Goal: Transaction & Acquisition: Purchase product/service

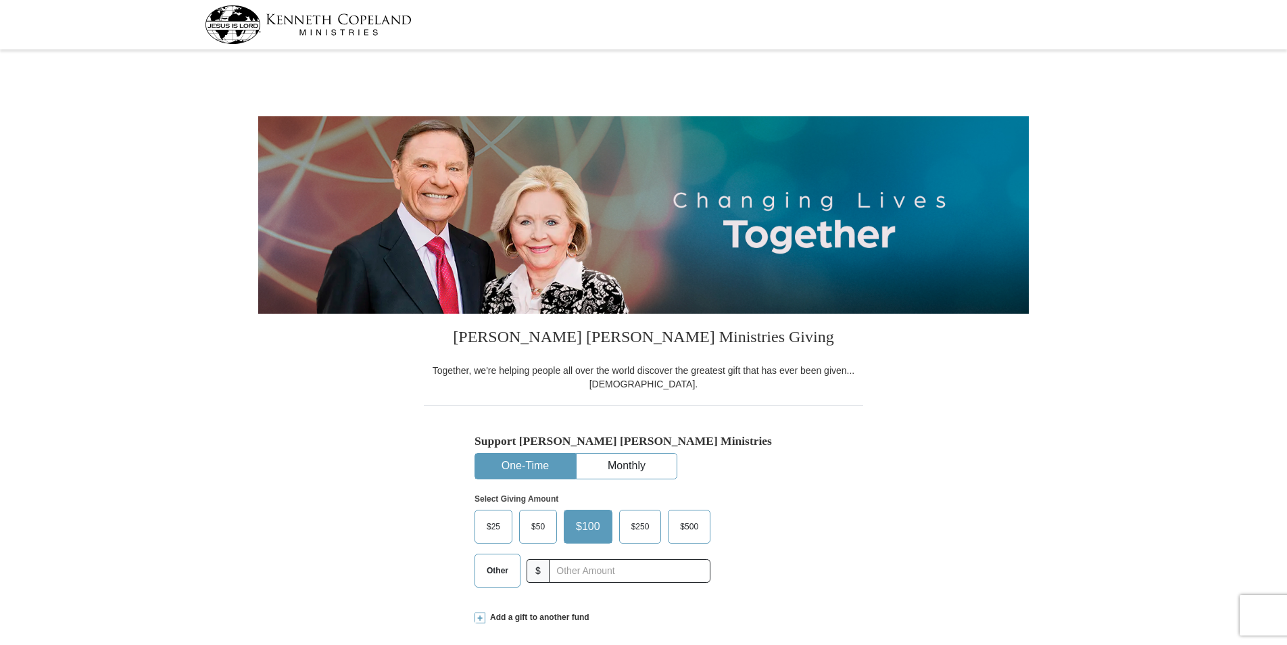
select select "AZ"
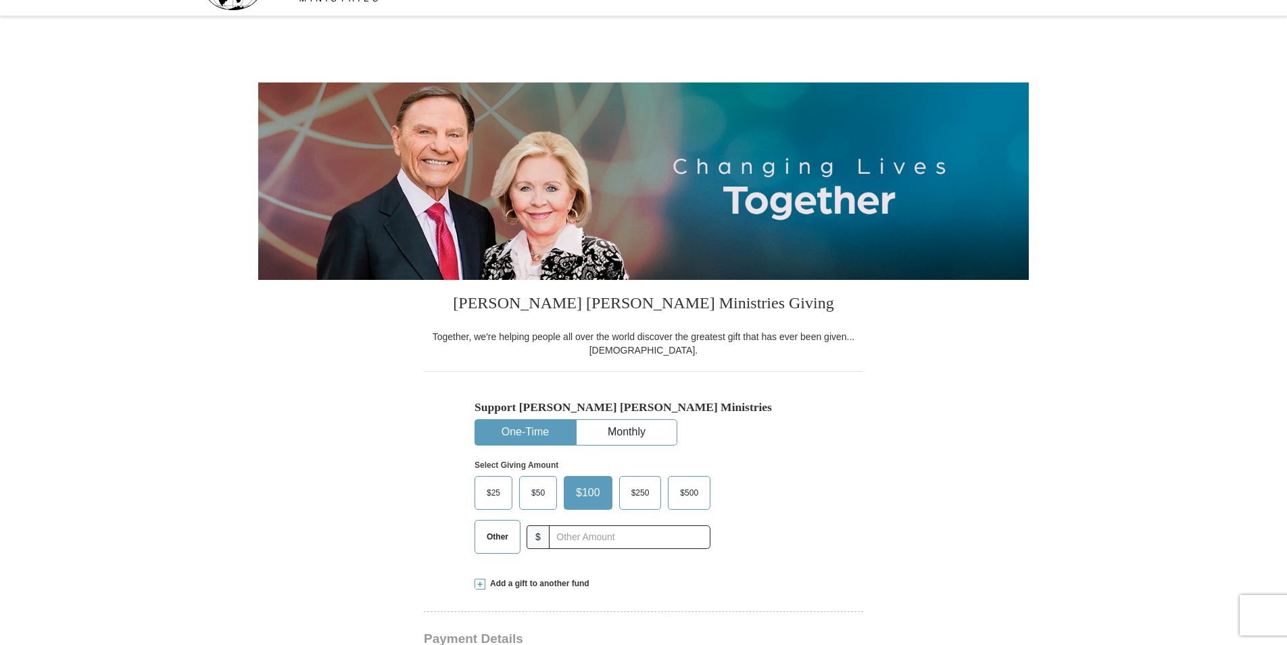
scroll to position [68, 0]
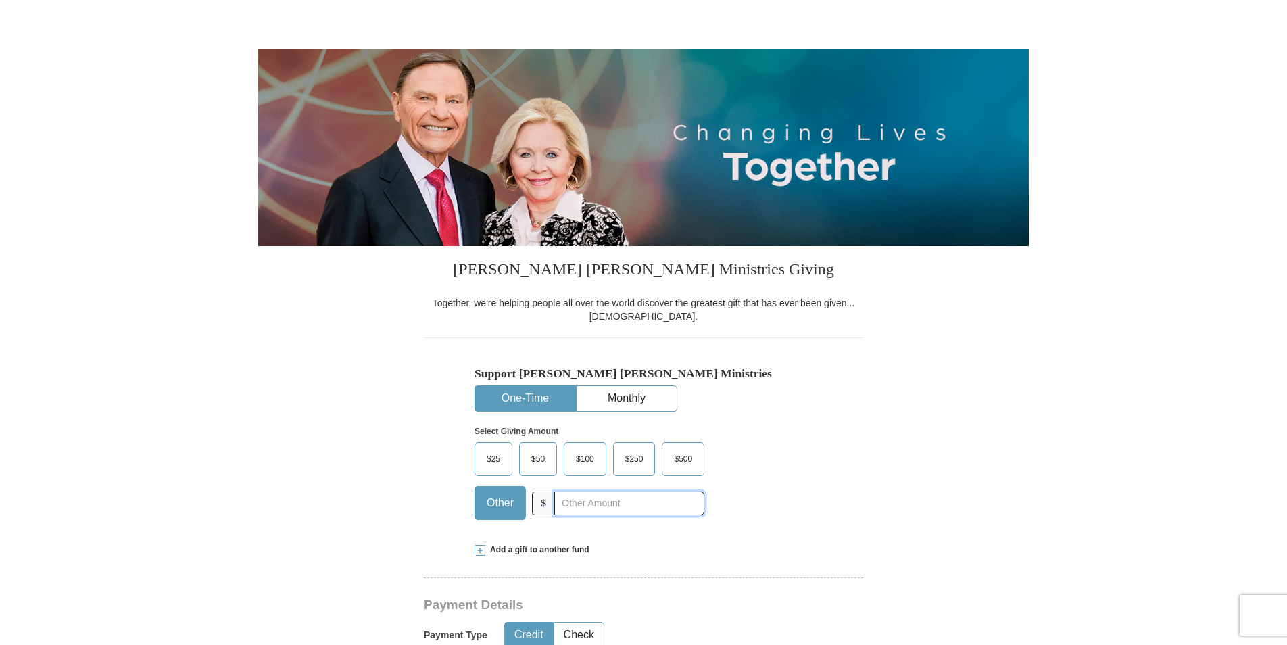
drag, startPoint x: 562, startPoint y: 499, endPoint x: 587, endPoint y: 503, distance: 25.4
click at [562, 499] on input "text" at bounding box center [629, 503] width 150 height 24
type input "550.00"
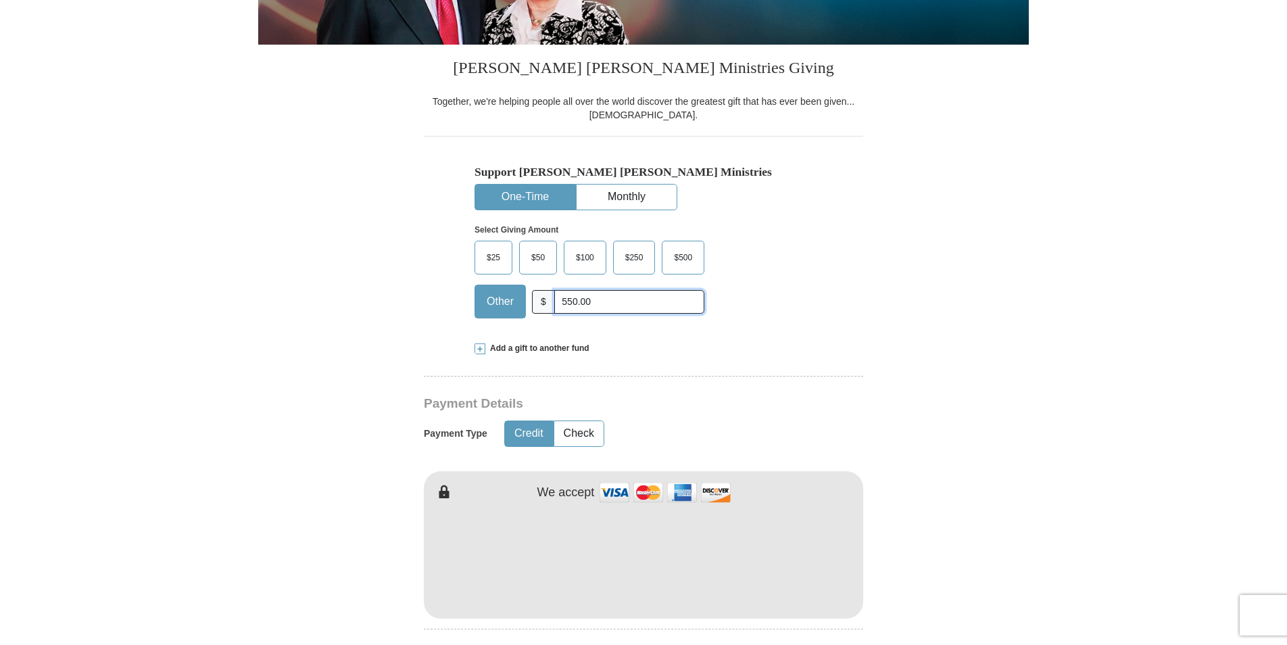
scroll to position [270, 0]
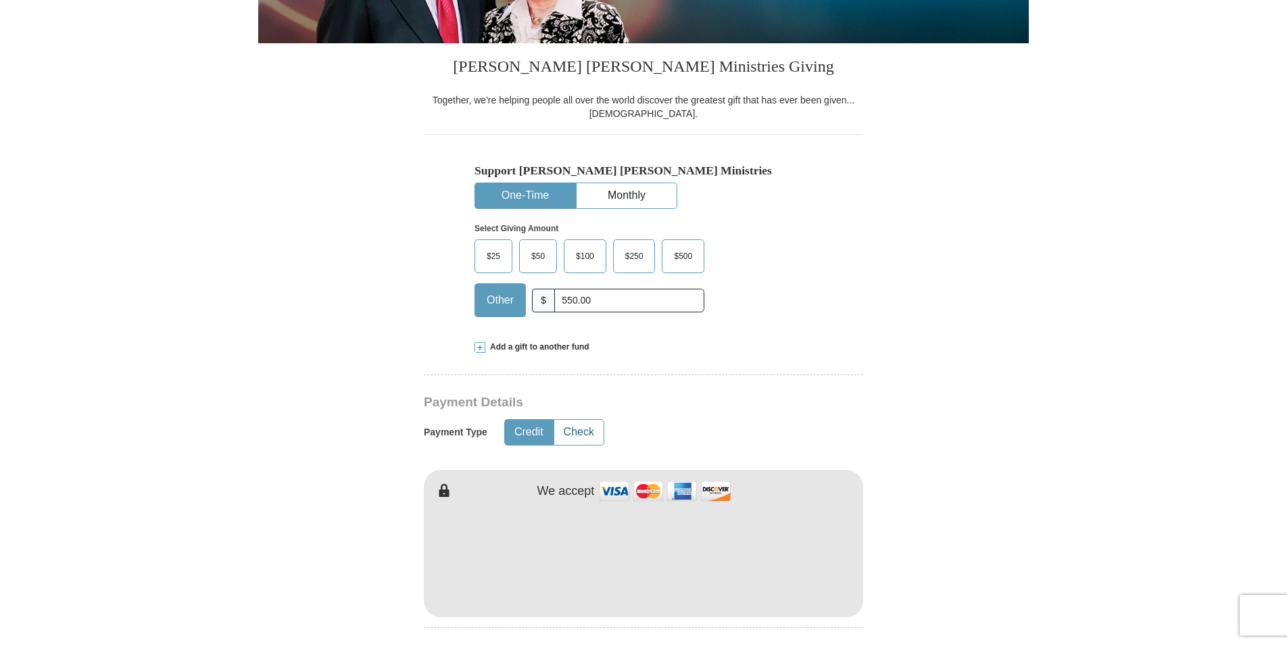
click at [572, 433] on button "Check" at bounding box center [578, 432] width 49 height 25
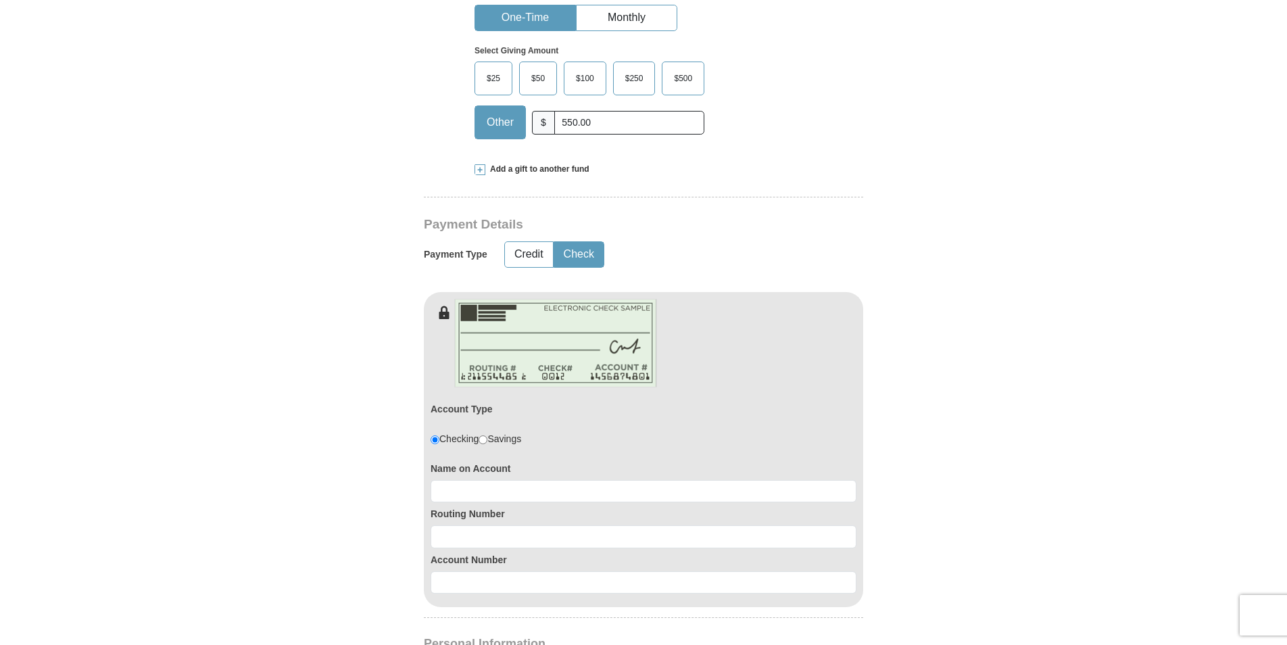
scroll to position [473, 0]
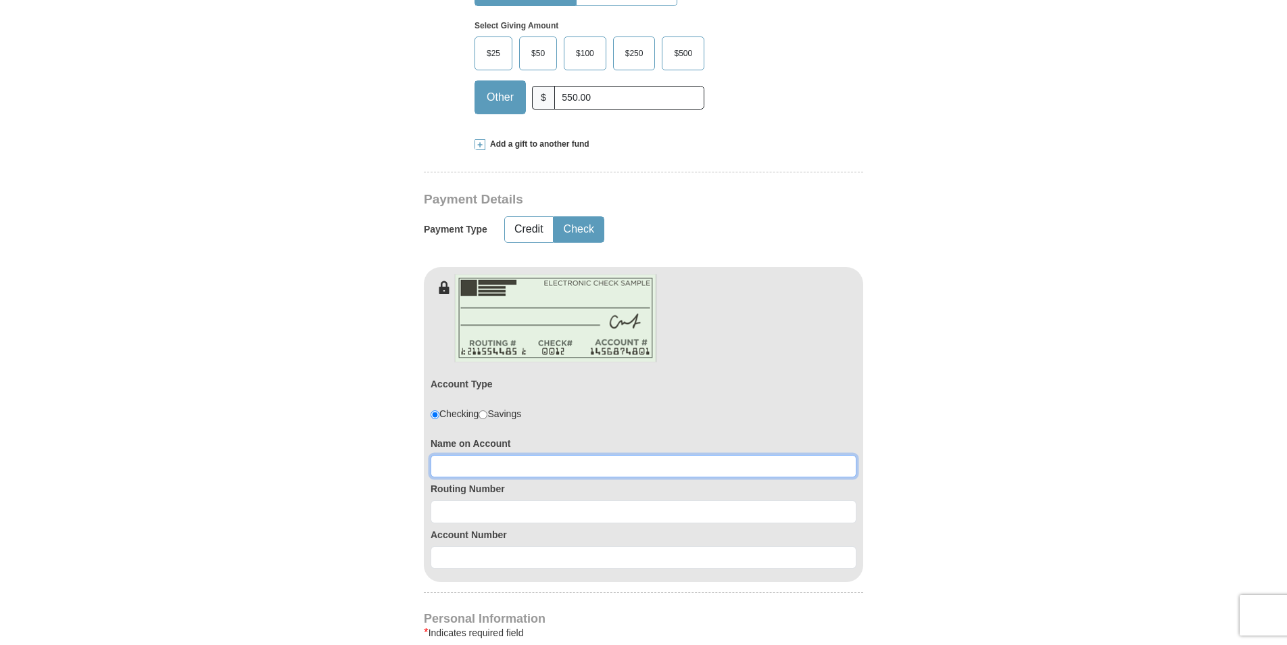
click at [460, 460] on input at bounding box center [643, 466] width 426 height 23
type input "[PERSON_NAME]"
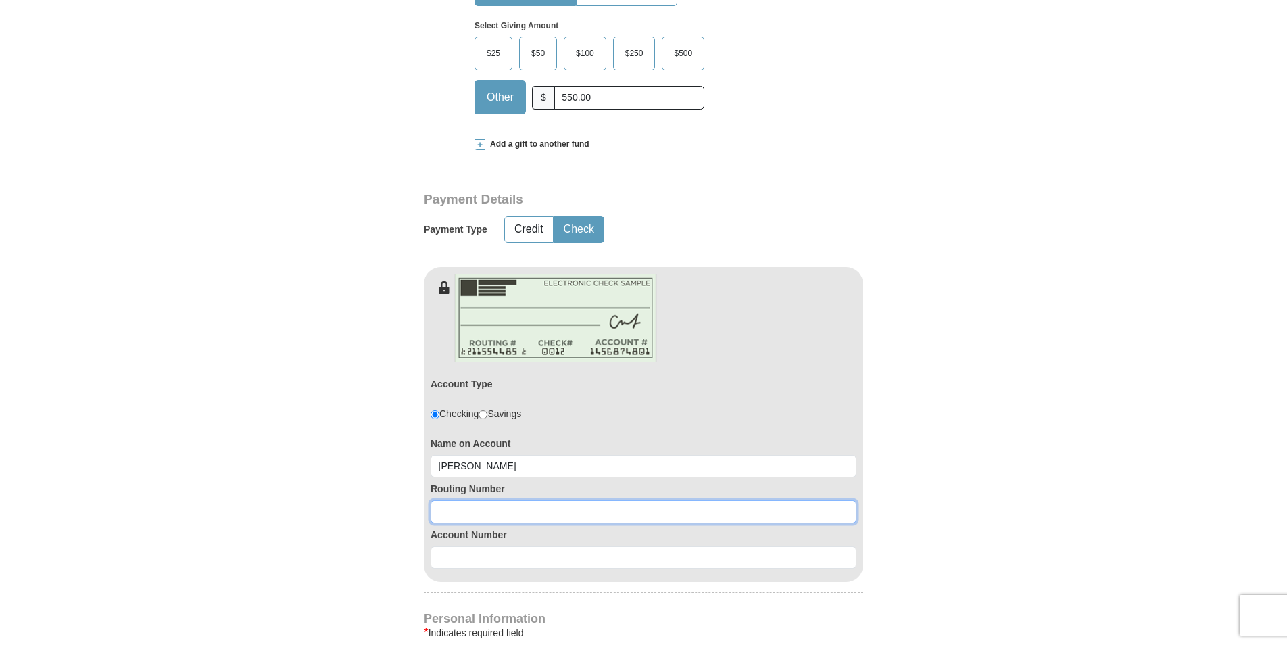
click at [467, 519] on input at bounding box center [643, 511] width 426 height 23
type input "322174588"
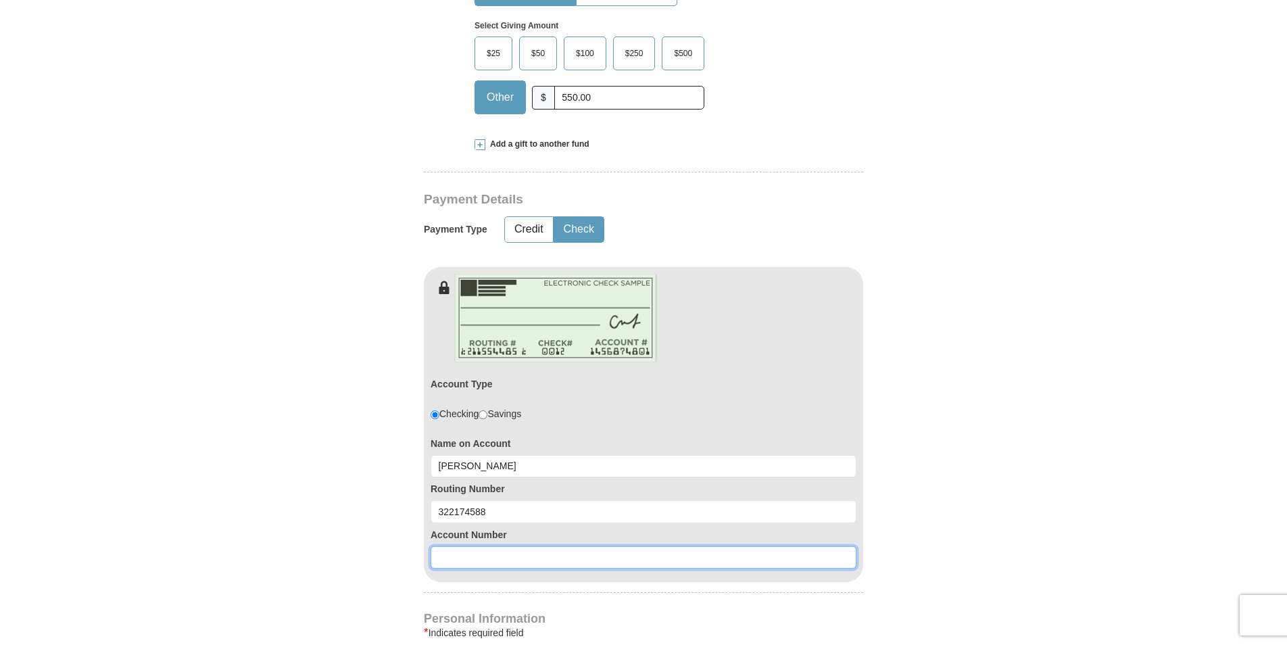
click at [456, 562] on input at bounding box center [643, 557] width 426 height 23
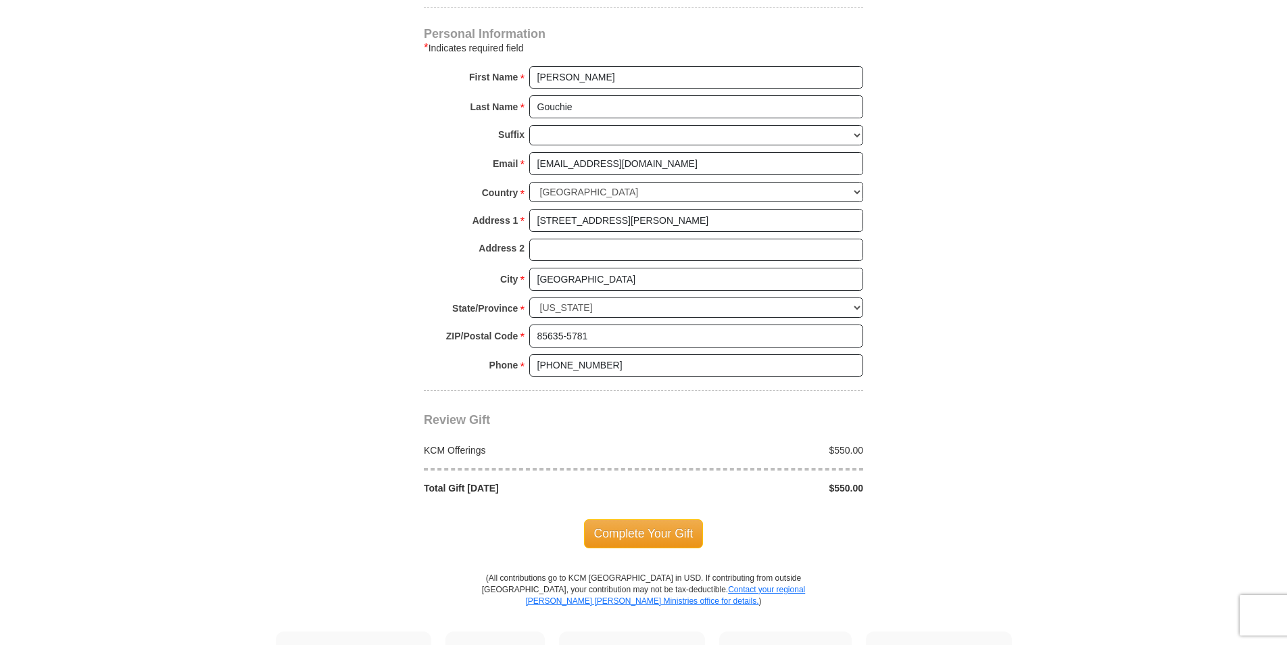
scroll to position [1081, 0]
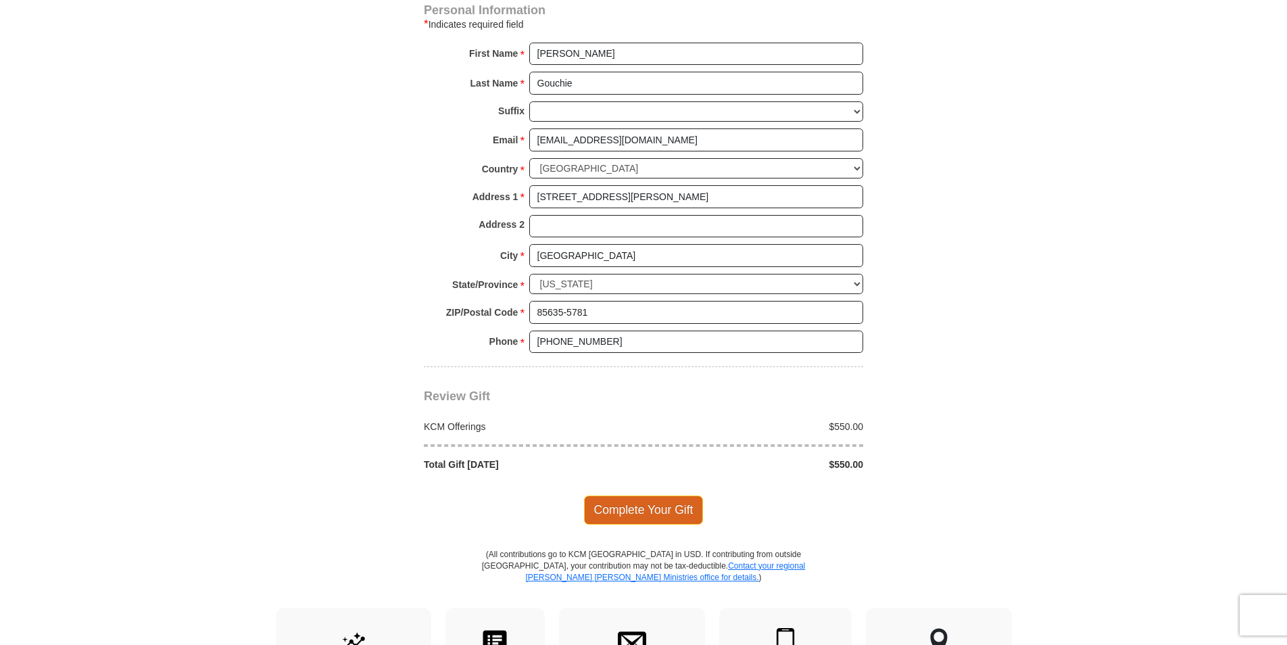
type input "55646"
click at [649, 513] on span "Complete Your Gift" at bounding box center [644, 509] width 120 height 28
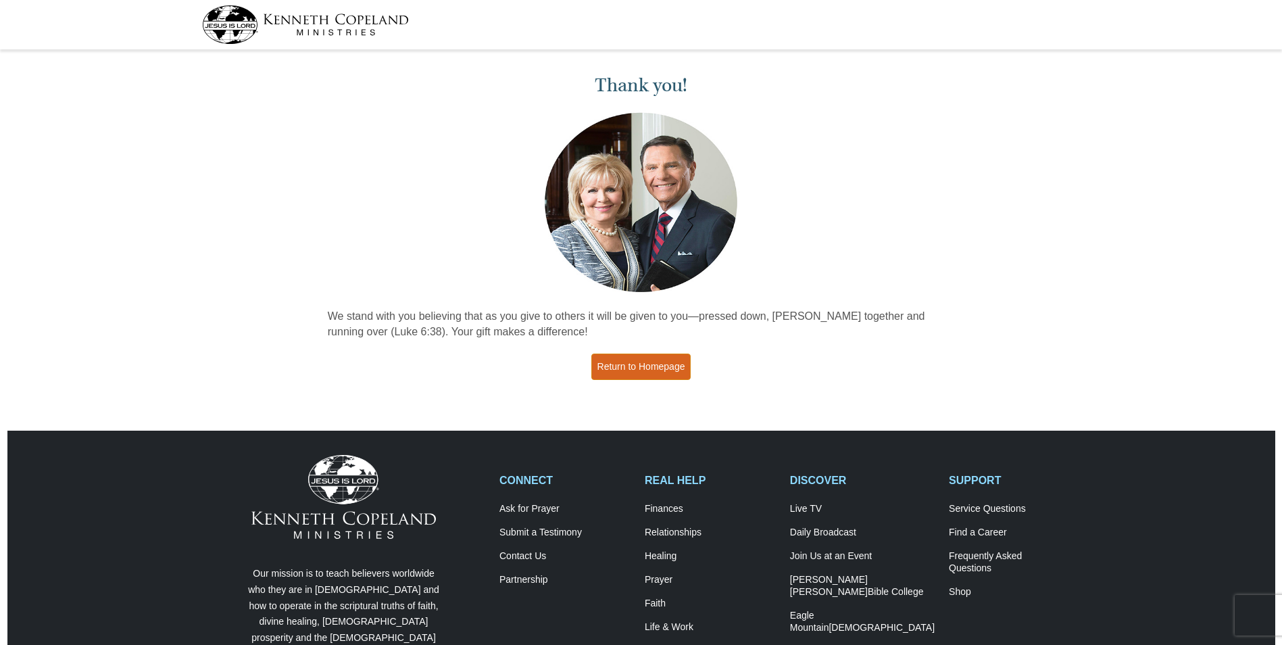
click at [645, 369] on link "Return to Homepage" at bounding box center [641, 366] width 100 height 26
